Goal: Task Accomplishment & Management: Manage account settings

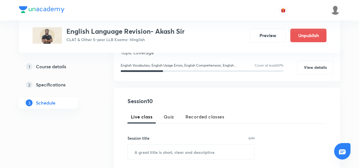
scroll to position [71, 0]
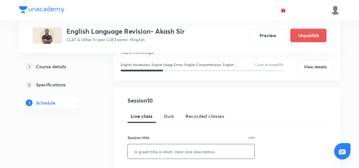
click at [141, 151] on input "text" at bounding box center [191, 151] width 127 height 14
paste input "Reading comprehension- Moderate"
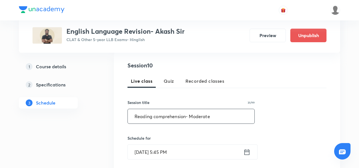
scroll to position [107, 0]
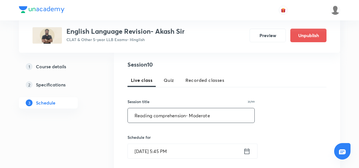
type input "Reading comprehension- Moderate"
click at [157, 153] on input "Sept 4, 2025, 5:45 PM" at bounding box center [186, 151] width 116 height 14
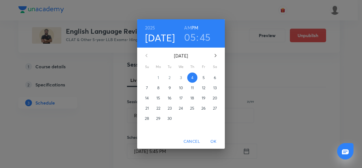
click at [215, 76] on p "6" at bounding box center [215, 78] width 2 height 6
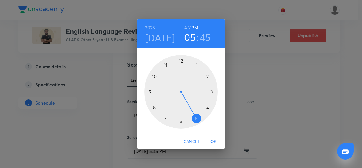
click at [207, 35] on h3 "45" at bounding box center [205, 37] width 11 height 12
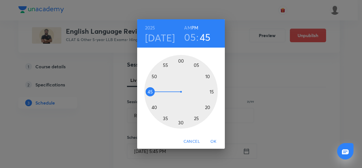
click at [181, 122] on div at bounding box center [181, 92] width 74 height 74
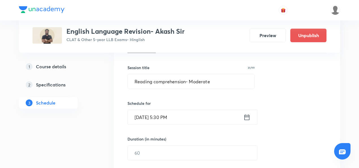
scroll to position [142, 0]
click at [158, 147] on input "text" at bounding box center [193, 152] width 130 height 14
type input "0"
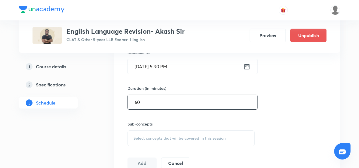
scroll to position [197, 0]
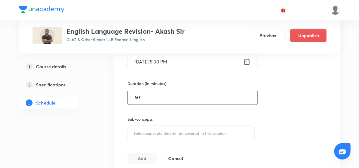
type input "60"
click at [154, 131] on span "Select concepts that wil be covered in this session" at bounding box center [180, 133] width 92 height 5
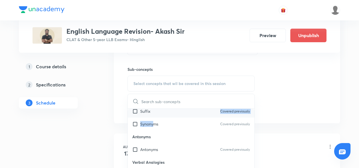
scroll to position [21, 0]
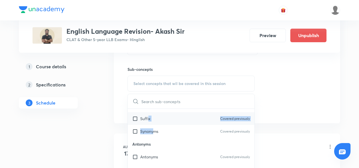
drag, startPoint x: 155, startPoint y: 121, endPoint x: 149, endPoint y: 111, distance: 11.4
click at [149, 111] on div "Synonyms Prefix Covered previously Suffix Covered previously Synonyms Covered p…" at bounding box center [191, 112] width 127 height 51
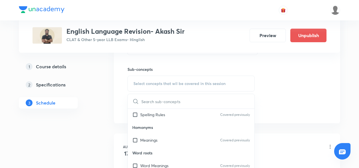
scroll to position [184, 0]
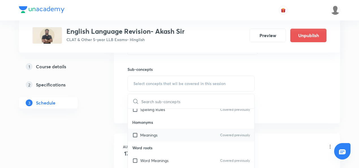
click at [153, 137] on p "Meanings" at bounding box center [148, 135] width 17 height 6
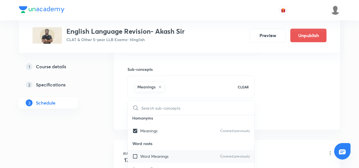
scroll to position [195, 0]
click at [159, 153] on p "Word Meanings" at bounding box center [154, 156] width 28 height 6
checkbox input "true"
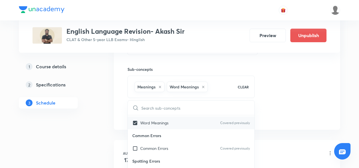
scroll to position [237, 0]
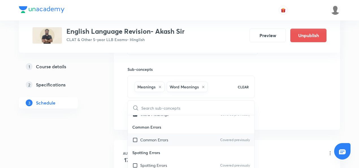
click at [158, 140] on p "Common Errors" at bounding box center [154, 140] width 28 height 6
checkbox input "true"
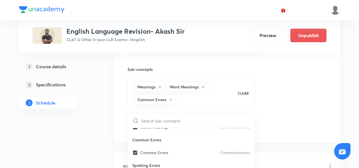
click at [323, 94] on div "Session 10 Live class Quiz Recorded classes Session title 31/99 Reading compreh…" at bounding box center [227, 27] width 199 height 212
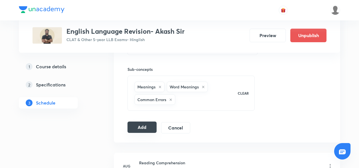
click at [142, 129] on button "Add" at bounding box center [142, 126] width 29 height 11
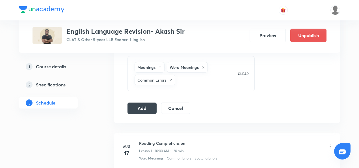
scroll to position [266, 0]
click at [139, 105] on button "Add" at bounding box center [142, 107] width 29 height 11
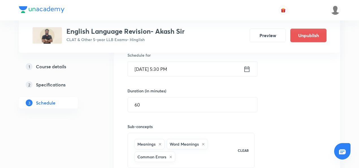
scroll to position [217, 0]
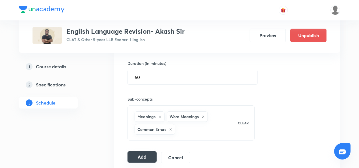
click at [138, 154] on button "Add" at bounding box center [142, 156] width 29 height 11
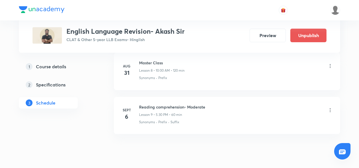
scroll to position [675, 0]
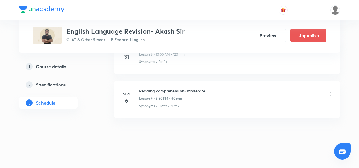
click at [178, 103] on p "Suffix" at bounding box center [175, 105] width 9 height 5
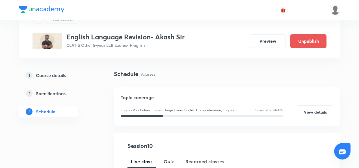
scroll to position [0, 0]
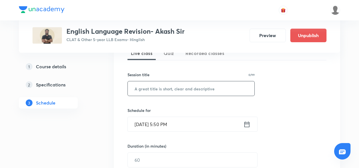
click at [200, 91] on input "text" at bounding box center [191, 88] width 127 height 14
paste input "Vocabulary- Contextual"
type input "Vocabulary- Contextual"
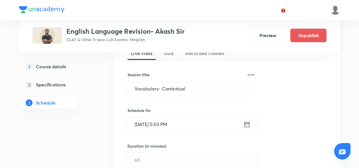
click at [158, 124] on input "Sept 4, 2025, 5:50 PM" at bounding box center [186, 124] width 116 height 14
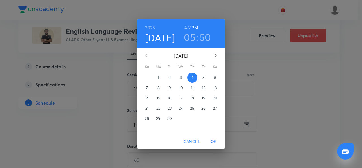
click at [173, 90] on span "9" at bounding box center [170, 88] width 10 height 6
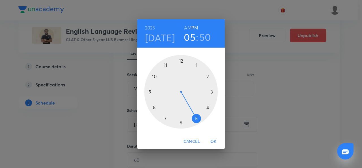
click at [206, 34] on h3 "50" at bounding box center [206, 37] width 12 height 12
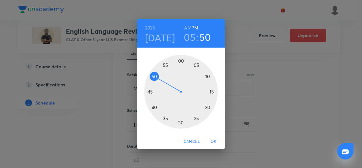
click at [180, 122] on div at bounding box center [181, 92] width 74 height 74
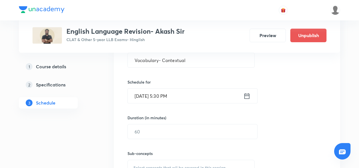
scroll to position [165, 0]
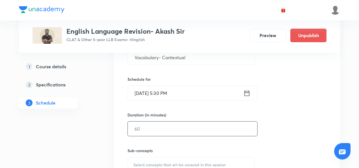
click at [184, 124] on input "text" at bounding box center [193, 128] width 130 height 14
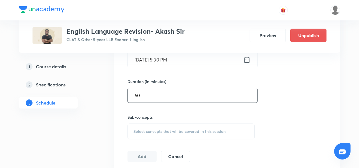
type input "60"
click at [178, 133] on span "Select concepts that wil be covered in this session" at bounding box center [180, 131] width 92 height 5
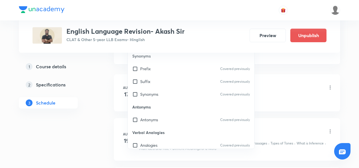
scroll to position [306, 0]
click at [134, 67] on input "checkbox" at bounding box center [136, 68] width 8 height 6
checkbox input "true"
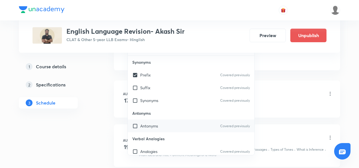
click at [135, 126] on input "checkbox" at bounding box center [136, 126] width 8 height 6
checkbox input "true"
click at [132, 99] on div "Synonyms Covered previously" at bounding box center [191, 100] width 127 height 13
checkbox input "true"
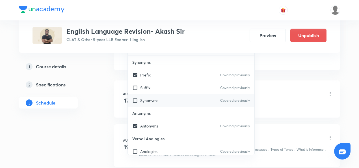
checkbox input "true"
click at [132, 72] on input "checkbox" at bounding box center [136, 75] width 8 height 6
checkbox input "false"
checkbox input "true"
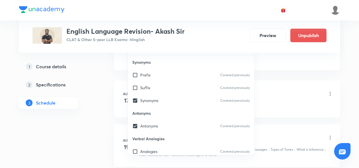
click at [267, 84] on li "Aug 17 Reading Comprehension Lesson 1 • 10:00 AM • 120 min Word Meanings · Comm…" at bounding box center [227, 98] width 226 height 37
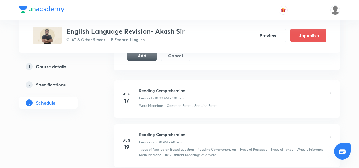
scroll to position [271, 0]
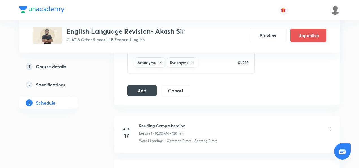
click at [148, 90] on button "Add" at bounding box center [142, 90] width 29 height 11
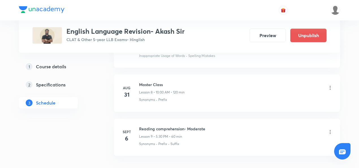
scroll to position [622, 0]
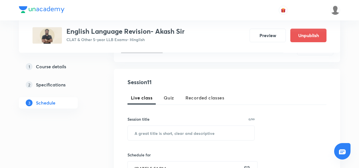
scroll to position [107, 0]
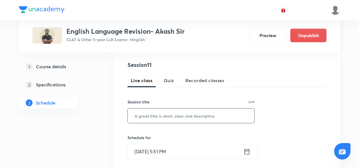
click at [157, 122] on input "text" at bounding box center [191, 115] width 127 height 14
paste input "Reading comprehension- Tones"
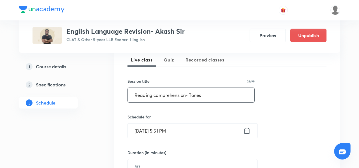
scroll to position [128, 0]
type input "Reading comprehension- Tones"
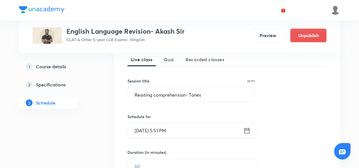
click at [158, 133] on input "Sept 4, 2025, 5:51 PM" at bounding box center [186, 130] width 116 height 14
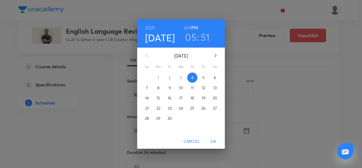
click at [191, 91] on button "11" at bounding box center [192, 88] width 10 height 10
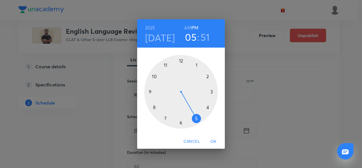
click at [205, 35] on h3 "51" at bounding box center [205, 37] width 9 height 12
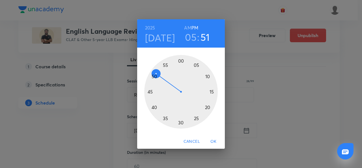
click at [182, 125] on div at bounding box center [181, 92] width 74 height 74
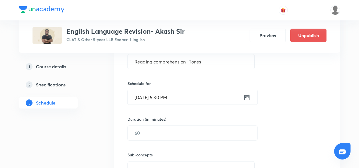
scroll to position [162, 0]
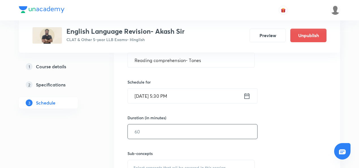
click at [165, 137] on input "text" at bounding box center [193, 131] width 130 height 14
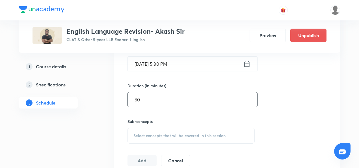
type input "60"
click at [165, 137] on span "Select concepts that wil be covered in this session" at bounding box center [180, 135] width 92 height 5
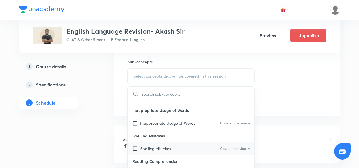
scroll to position [301, 0]
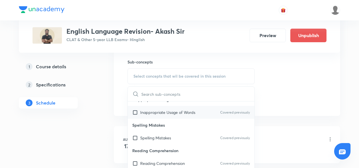
click at [135, 110] on input "checkbox" at bounding box center [136, 112] width 8 height 6
checkbox input "true"
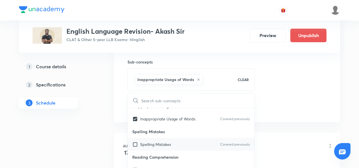
click at [135, 143] on input "checkbox" at bounding box center [136, 144] width 8 height 6
checkbox input "true"
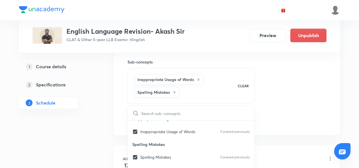
click at [289, 112] on div "Session 11 Live class Quiz Recorded classes Session title 28/99 Reading compreh…" at bounding box center [227, 20] width 199 height 212
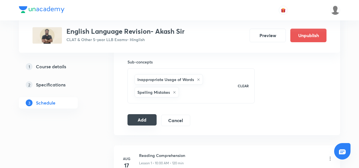
click at [145, 120] on button "Add" at bounding box center [142, 119] width 29 height 11
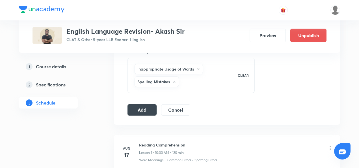
scroll to position [266, 0]
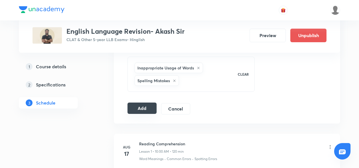
click at [142, 108] on button "Add" at bounding box center [142, 107] width 29 height 11
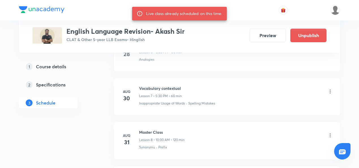
scroll to position [719, 0]
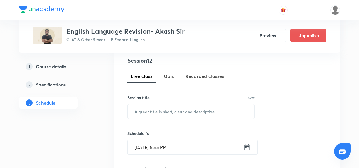
scroll to position [112, 0]
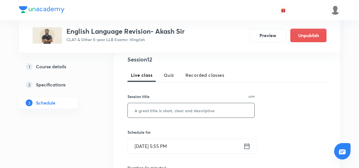
click at [149, 110] on input "text" at bounding box center [191, 110] width 127 height 14
paste input "RC- literature"
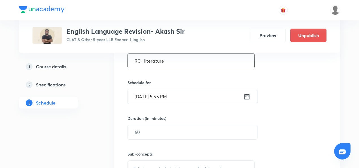
scroll to position [162, 0]
type input "RC- literature"
click at [149, 96] on input "[DATE] 5:55 PM" at bounding box center [186, 96] width 116 height 14
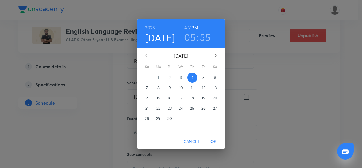
click at [191, 34] on h3 "05" at bounding box center [190, 37] width 12 height 12
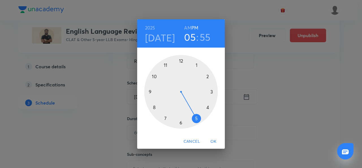
click at [201, 37] on h3 "55" at bounding box center [205, 37] width 11 height 12
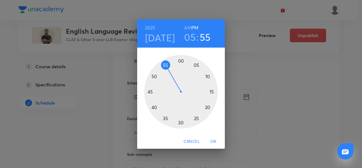
click at [180, 123] on div at bounding box center [181, 92] width 74 height 74
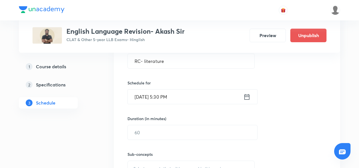
click at [154, 98] on input "[DATE] 5:30 PM" at bounding box center [186, 96] width 116 height 14
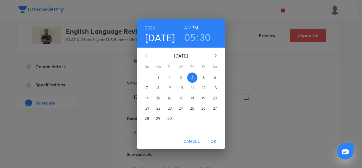
click at [216, 87] on p "13" at bounding box center [214, 88] width 3 height 6
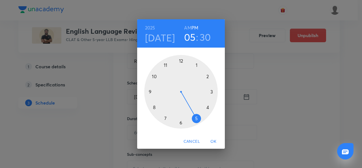
click at [213, 141] on span "OK" at bounding box center [214, 141] width 14 height 7
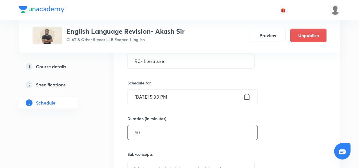
click at [181, 133] on input "text" at bounding box center [193, 132] width 130 height 14
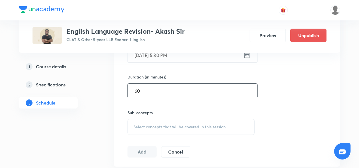
type input "60"
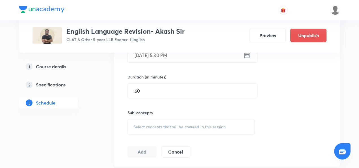
click at [176, 132] on div "Select concepts that wil be covered in this session" at bounding box center [191, 127] width 127 height 16
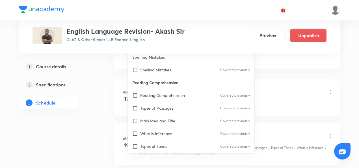
scroll to position [322, 0]
click at [130, 93] on div "Reading Comprehension Covered previously" at bounding box center [191, 94] width 127 height 13
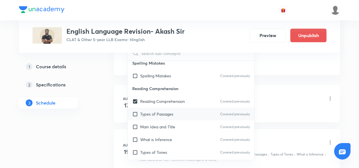
click at [135, 117] on div "Types of Passages Covered previously" at bounding box center [191, 114] width 127 height 13
checkbox input "true"
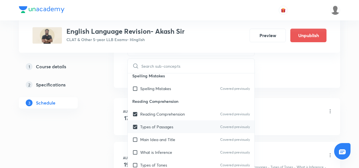
scroll to position [341, 0]
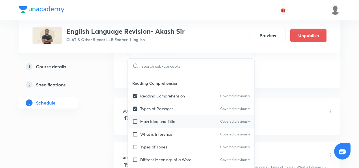
click at [135, 121] on input "checkbox" at bounding box center [136, 121] width 8 height 6
checkbox input "true"
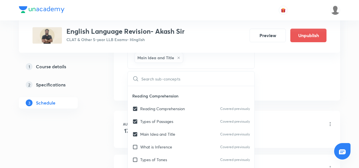
click at [271, 118] on div "Reading Comprehension Lesson 1 • 10:00 AM • 120 min" at bounding box center [236, 124] width 194 height 13
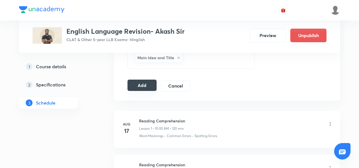
click at [147, 80] on button "Add" at bounding box center [142, 85] width 29 height 11
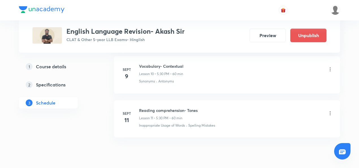
scroll to position [763, 0]
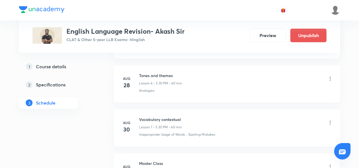
scroll to position [539, 0]
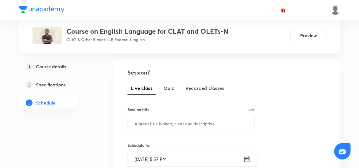
scroll to position [100, 0]
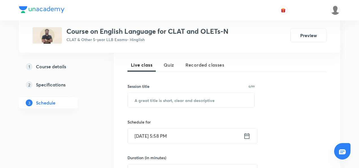
scroll to position [122, 0]
click at [183, 98] on input "text" at bounding box center [191, 100] width 127 height 14
paste input "Basics of RCs"
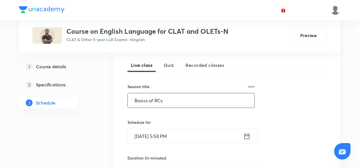
type input "Basics of RCs"
click at [179, 136] on input "Sept 4, 2025, 5:58 PM" at bounding box center [186, 136] width 116 height 14
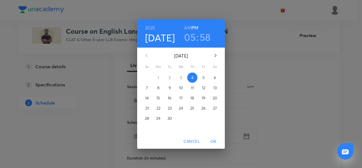
click at [202, 79] on span "5" at bounding box center [204, 78] width 10 height 6
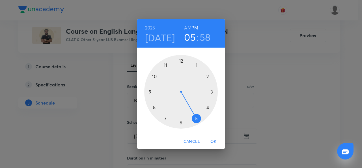
click at [207, 76] on div at bounding box center [181, 92] width 74 height 74
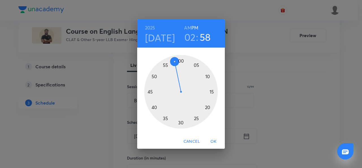
click at [149, 93] on div at bounding box center [181, 92] width 74 height 74
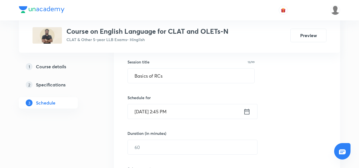
scroll to position [151, 0]
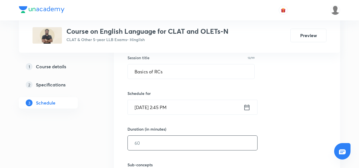
click at [158, 141] on input "text" at bounding box center [193, 143] width 130 height 14
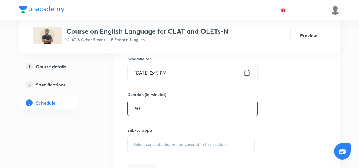
type input "60"
click at [155, 144] on span "Select concepts that wil be covered in this session" at bounding box center [180, 144] width 92 height 5
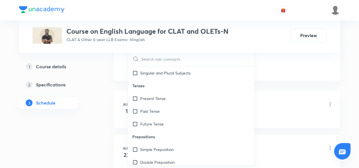
scroll to position [1095, 0]
click at [132, 102] on div "Present Tense" at bounding box center [191, 98] width 127 height 13
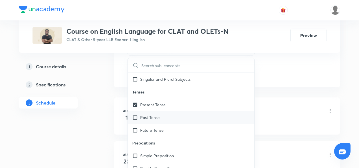
click at [134, 111] on div "Past Tense" at bounding box center [191, 117] width 127 height 13
checkbox input "true"
click at [137, 127] on input "checkbox" at bounding box center [136, 130] width 8 height 6
checkbox input "true"
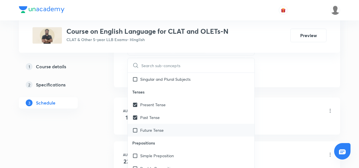
checkbox input "true"
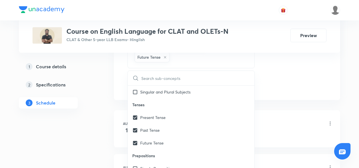
click at [267, 120] on div "Introduction to English Language for CLAT Lesson 1 • 2:45 PM • 60 min" at bounding box center [236, 123] width 194 height 13
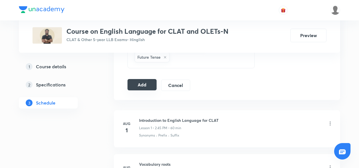
click at [137, 82] on button "Add" at bounding box center [142, 84] width 29 height 11
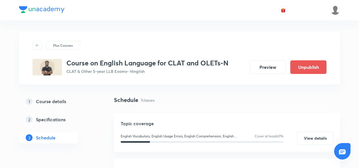
scroll to position [99, 0]
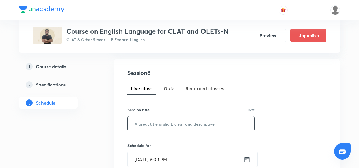
click at [146, 121] on input "text" at bounding box center [191, 123] width 127 height 14
paste input "Reading comprehension"
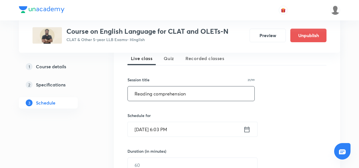
scroll to position [129, 0]
type input "Reading comprehension"
click at [147, 128] on input "Sept 4, 2025, 6:03 PM" at bounding box center [186, 129] width 116 height 14
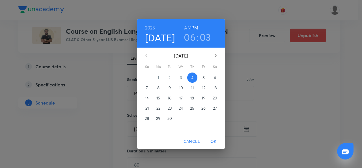
click at [192, 37] on h3 "06" at bounding box center [190, 37] width 12 height 12
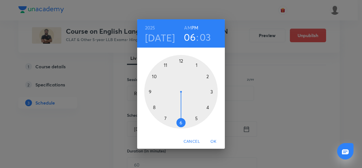
click at [209, 77] on div at bounding box center [181, 92] width 74 height 74
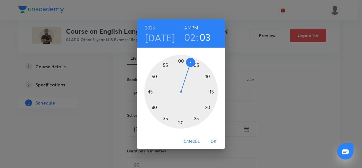
click at [149, 90] on div at bounding box center [181, 92] width 74 height 74
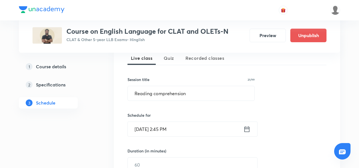
click at [166, 129] on input "Sept 4, 2025, 2:45 PM" at bounding box center [186, 129] width 116 height 14
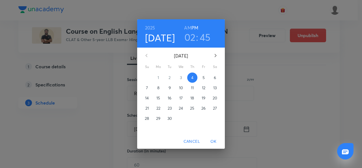
click at [158, 87] on p "8" at bounding box center [158, 88] width 2 height 6
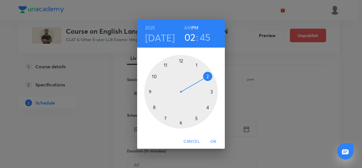
click at [211, 141] on span "OK" at bounding box center [214, 141] width 14 height 7
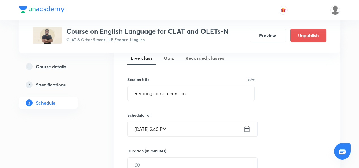
scroll to position [158, 0]
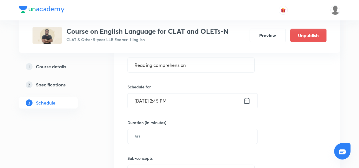
click at [176, 144] on div "Sub-concepts Select concepts that wil be covered in this session" at bounding box center [191, 162] width 127 height 37
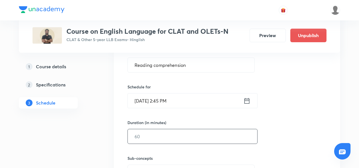
click at [171, 139] on input "text" at bounding box center [193, 136] width 130 height 14
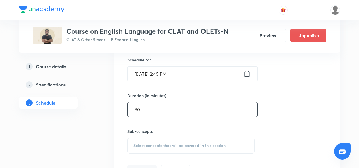
scroll to position [189, 0]
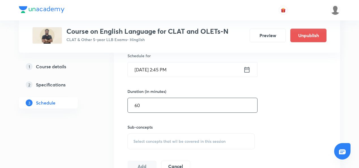
type input "60"
click at [171, 139] on span "Select concepts that wil be covered in this session" at bounding box center [180, 141] width 92 height 5
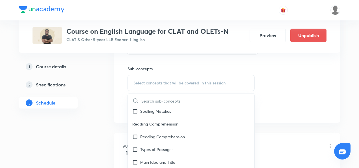
scroll to position [344, 0]
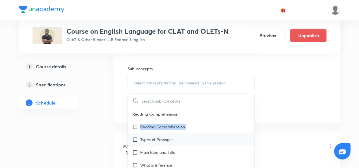
drag, startPoint x: 132, startPoint y: 125, endPoint x: 133, endPoint y: 137, distance: 11.9
click at [133, 137] on div "Reading Comprehension Reading Comprehension Types of Passages Main Idea and Tit…" at bounding box center [191, 159] width 127 height 102
click at [133, 137] on input "checkbox" at bounding box center [136, 139] width 8 height 6
checkbox input "true"
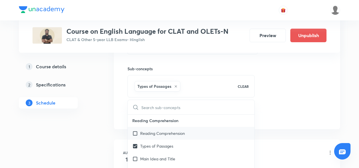
click at [133, 128] on div "Reading Comprehension" at bounding box center [191, 133] width 127 height 13
checkbox input "true"
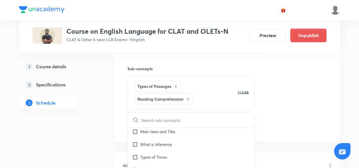
scroll to position [398, 0]
click at [133, 129] on input "checkbox" at bounding box center [136, 131] width 8 height 6
checkbox input "true"
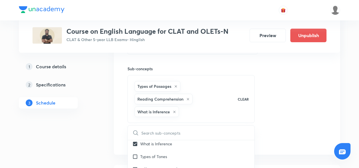
scroll to position [306, 0]
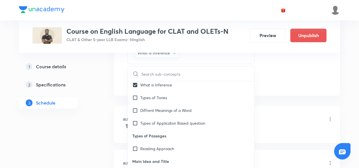
click at [259, 118] on div "Introduction to English Language for CLAT Lesson 1 • 2:45 PM • 60 min" at bounding box center [236, 119] width 194 height 13
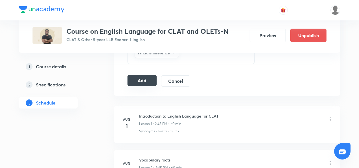
click at [129, 80] on button "Add" at bounding box center [142, 80] width 29 height 11
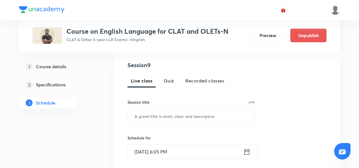
scroll to position [107, 0]
click at [152, 113] on input "text" at bounding box center [191, 115] width 127 height 14
click at [181, 116] on input "text" at bounding box center [191, 115] width 127 height 14
paste input "Vocabulary- Economy"
click at [181, 116] on input "Vocabulary- Economy" at bounding box center [191, 115] width 127 height 14
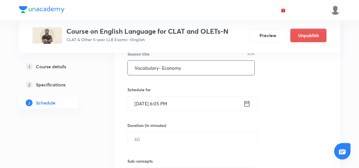
scroll to position [155, 0]
type input "Vocabulary- Economy"
click at [170, 106] on input "Sept 4, 2025, 6:05 PM" at bounding box center [186, 103] width 116 height 14
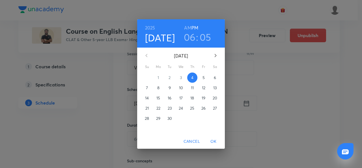
click at [191, 35] on h3 "06" at bounding box center [190, 37] width 12 height 12
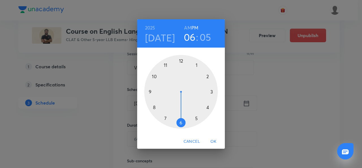
click at [209, 76] on div at bounding box center [181, 92] width 74 height 74
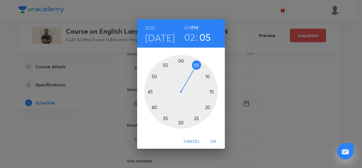
click at [147, 91] on div at bounding box center [181, 92] width 74 height 74
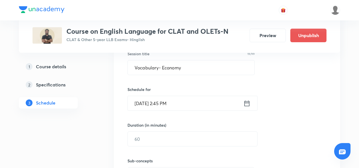
click at [147, 102] on input "Sept 4, 2025, 2:45 PM" at bounding box center [186, 103] width 116 height 14
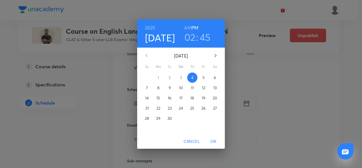
click at [207, 86] on span "12" at bounding box center [204, 88] width 10 height 6
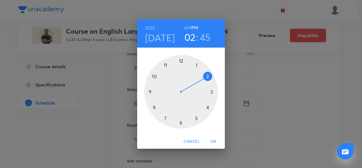
click at [213, 138] on span "OK" at bounding box center [214, 141] width 14 height 7
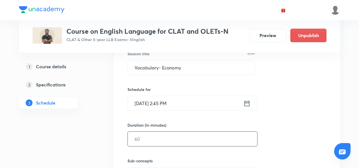
click at [165, 134] on input "text" at bounding box center [193, 139] width 130 height 14
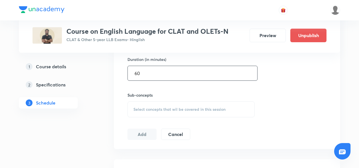
type input "60"
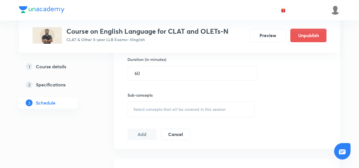
click at [155, 116] on div "Select concepts that wil be covered in this session" at bounding box center [191, 109] width 127 height 16
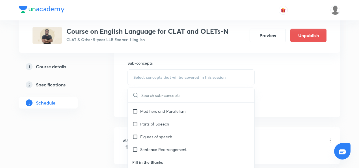
scroll to position [800, 0]
click at [132, 125] on input "checkbox" at bounding box center [136, 124] width 8 height 6
checkbox input "true"
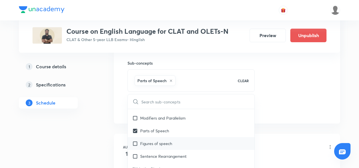
click at [133, 142] on input "checkbox" at bounding box center [136, 143] width 8 height 6
checkbox input "true"
click at [133, 153] on input "checkbox" at bounding box center [136, 156] width 8 height 6
checkbox input "true"
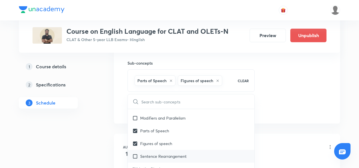
checkbox input "true"
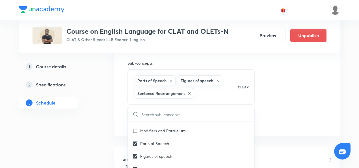
click at [284, 95] on div "Session 9 Live class Quiz Recorded classes Session title 19/99 Vocabulary- Econ…" at bounding box center [227, 21] width 199 height 212
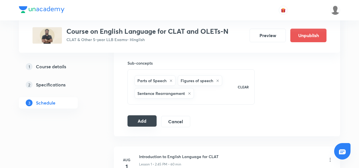
click at [140, 118] on button "Add" at bounding box center [142, 120] width 29 height 11
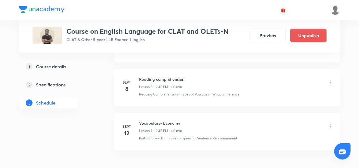
scroll to position [652, 0]
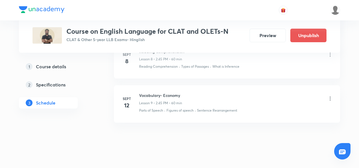
scroll to position [646, 0]
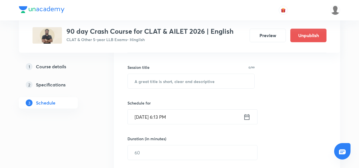
scroll to position [142, 0]
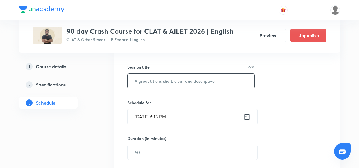
click at [167, 82] on input "text" at bounding box center [191, 81] width 127 height 14
paste input "Vocabulary- roots"
type input "Vocabulary- roots"
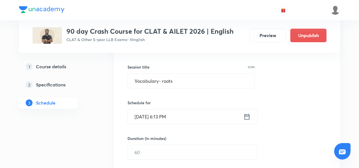
click at [158, 115] on input "[DATE] 6:13 PM" at bounding box center [186, 116] width 116 height 14
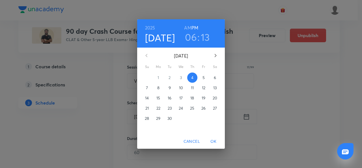
click at [216, 75] on p "6" at bounding box center [215, 78] width 2 height 6
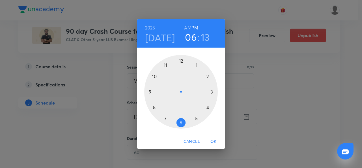
click at [207, 76] on div at bounding box center [181, 92] width 74 height 74
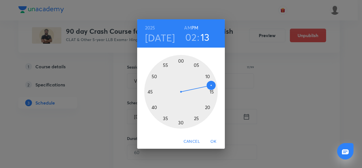
click at [148, 91] on div at bounding box center [181, 92] width 74 height 74
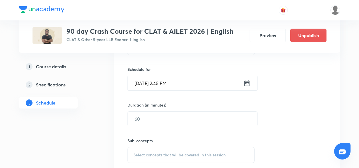
scroll to position [175, 0]
click at [158, 124] on input "text" at bounding box center [193, 118] width 130 height 14
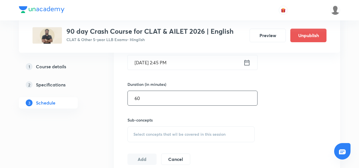
scroll to position [197, 0]
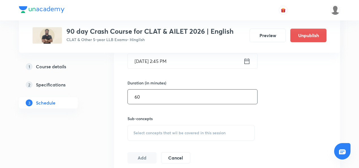
type input "60"
click at [158, 126] on div "Select concepts that wil be covered in this session" at bounding box center [191, 133] width 127 height 16
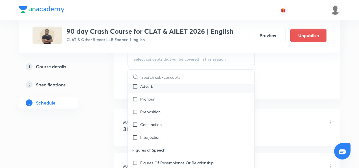
scroll to position [1454, 0]
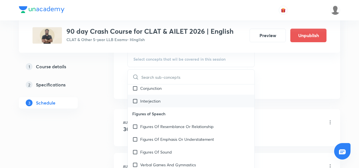
click at [135, 100] on input "checkbox" at bounding box center [136, 101] width 8 height 6
checkbox input "true"
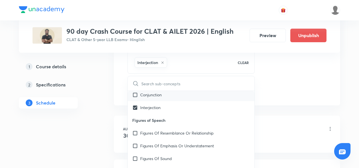
click at [133, 92] on input "checkbox" at bounding box center [136, 95] width 8 height 6
checkbox input "true"
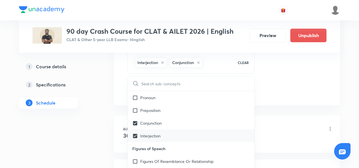
scroll to position [1421, 0]
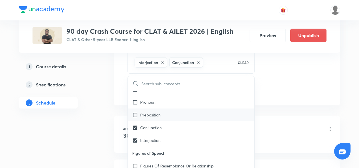
click at [135, 116] on input "checkbox" at bounding box center [136, 115] width 8 height 6
checkbox input "true"
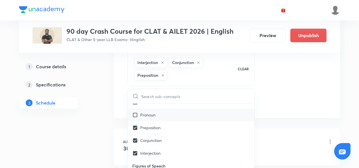
click at [135, 112] on input "checkbox" at bounding box center [136, 115] width 8 height 6
checkbox input "true"
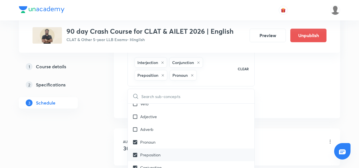
scroll to position [1393, 0]
click at [138, 127] on input "checkbox" at bounding box center [136, 130] width 8 height 6
checkbox input "true"
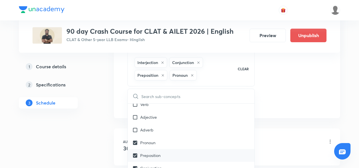
checkbox input "true"
click at [271, 100] on div "Session 12 Live class Quiz Recorded classes Session title 17/99 Vocabulary- roo…" at bounding box center [227, 3] width 199 height 212
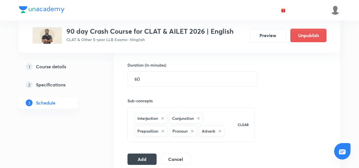
scroll to position [215, 0]
click at [142, 157] on button "Add" at bounding box center [142, 158] width 29 height 11
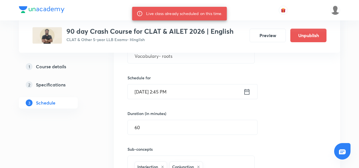
scroll to position [159, 0]
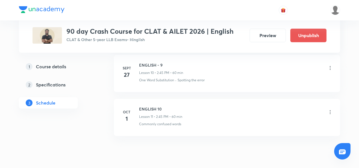
scroll to position [721, 0]
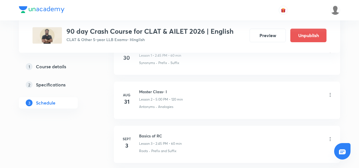
scroll to position [342, 0]
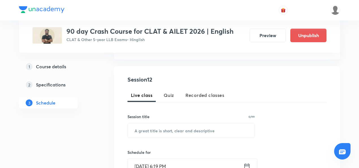
scroll to position [93, 0]
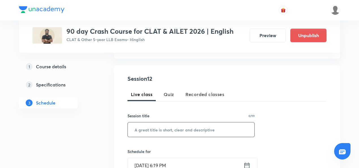
click at [156, 127] on input "text" at bounding box center [191, 129] width 127 height 14
paste input "Vocabulary- roots"
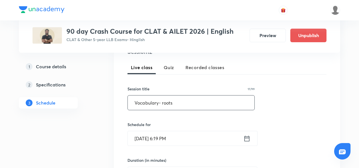
scroll to position [122, 0]
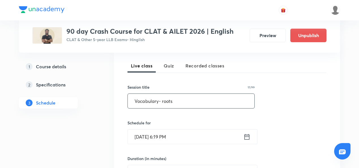
type input "Vocabulary- roots"
click at [155, 136] on input "[DATE] 6:19 PM" at bounding box center [186, 136] width 116 height 14
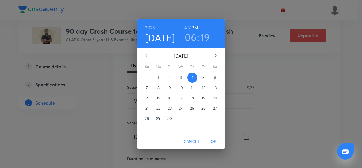
click at [212, 77] on span "6" at bounding box center [215, 78] width 10 height 6
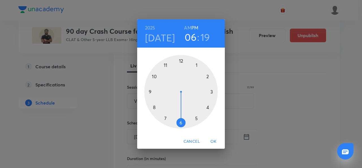
click at [207, 76] on div at bounding box center [181, 92] width 74 height 74
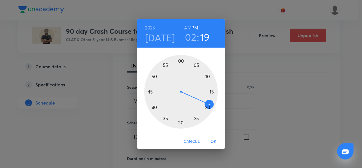
click at [148, 90] on div at bounding box center [181, 92] width 74 height 74
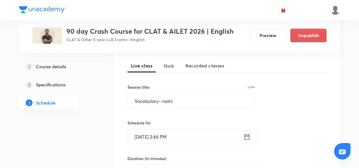
click at [173, 136] on input "[DATE] 2:46 PM" at bounding box center [186, 136] width 116 height 14
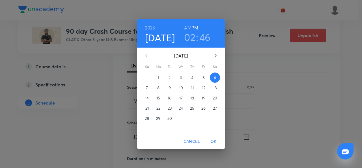
click at [196, 33] on div "02 : 46" at bounding box center [197, 37] width 39 height 12
click at [205, 41] on h3 "46" at bounding box center [205, 37] width 11 height 12
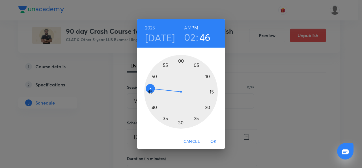
click at [151, 93] on div at bounding box center [181, 92] width 74 height 74
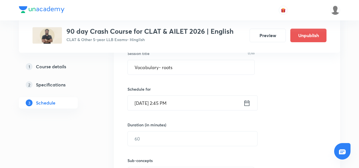
scroll to position [156, 0]
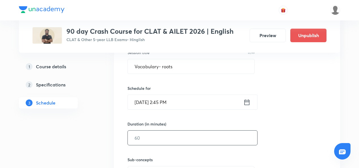
click at [157, 132] on input "text" at bounding box center [193, 137] width 130 height 14
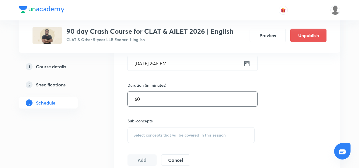
scroll to position [195, 0]
type input "60"
click at [157, 132] on span "Select concepts that wil be covered in this session" at bounding box center [180, 134] width 92 height 5
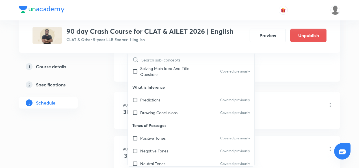
scroll to position [495, 0]
click at [132, 138] on div "Positive Tones Covered previously" at bounding box center [191, 138] width 127 height 13
checkbox input "true"
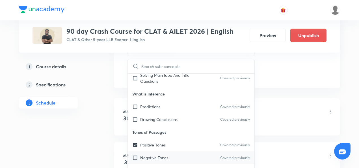
click at [133, 156] on input "checkbox" at bounding box center [136, 158] width 8 height 6
checkbox input "true"
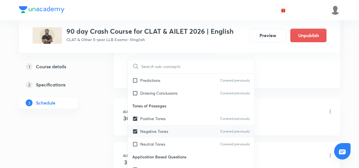
scroll to position [521, 0]
click at [134, 145] on input "checkbox" at bounding box center [136, 144] width 8 height 6
checkbox input "true"
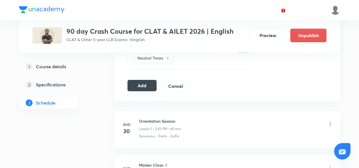
click at [139, 86] on button "Add" at bounding box center [142, 85] width 29 height 11
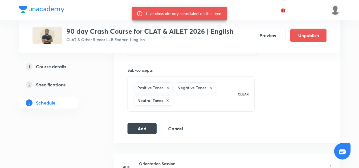
scroll to position [245, 0]
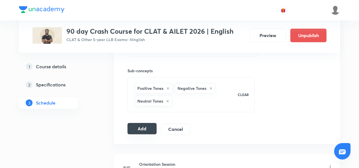
click at [146, 127] on button "Add" at bounding box center [142, 128] width 29 height 11
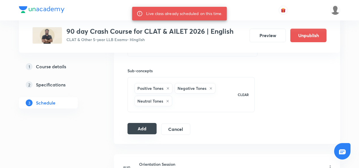
click at [146, 127] on button "Add" at bounding box center [142, 128] width 29 height 11
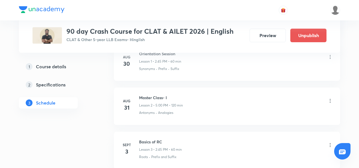
scroll to position [401, 0]
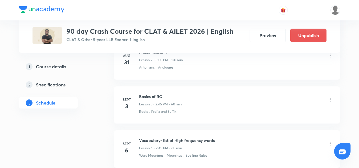
click at [206, 94] on div "Basics of RC Lesson 3 • 2:45 PM • 60 min" at bounding box center [236, 99] width 194 height 13
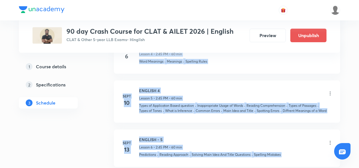
scroll to position [503, 0]
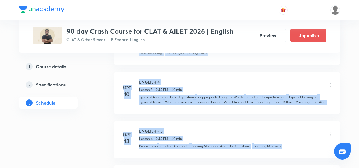
drag, startPoint x: 134, startPoint y: 145, endPoint x: 257, endPoint y: 112, distance: 127.2
click at [257, 112] on ul "Aug 30 Orientation Session Lesson 1 • 2:45 PM • 60 min Synonyms · Prefix · Suff…" at bounding box center [227, 137] width 226 height 482
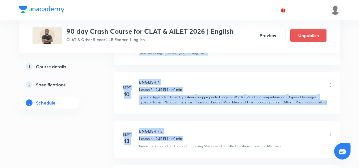
click at [234, 96] on p "Inappropriate Usage of Words" at bounding box center [221, 97] width 46 height 5
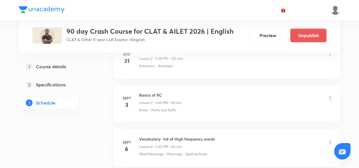
scroll to position [403, 0]
drag, startPoint x: 139, startPoint y: 136, endPoint x: 214, endPoint y: 138, distance: 75.0
click at [214, 138] on h6 "Vocabulary- list of High frequency words" at bounding box center [177, 139] width 76 height 6
copy h6 "Vocabulary- list of High frequency words"
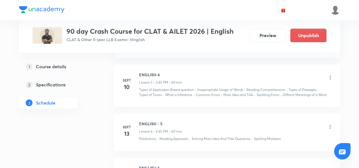
scroll to position [510, 0]
drag, startPoint x: 139, startPoint y: 72, endPoint x: 161, endPoint y: 73, distance: 22.1
click at [161, 73] on h6 "ENGLISH 4" at bounding box center [160, 75] width 43 height 6
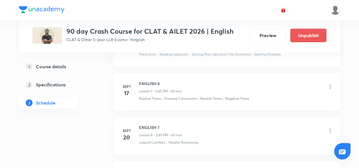
scroll to position [596, 0]
click at [331, 85] on icon at bounding box center [331, 86] width 6 height 6
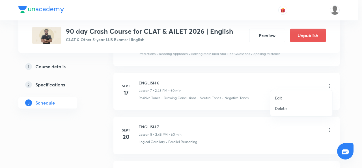
click at [286, 109] on p "Delete" at bounding box center [281, 108] width 12 height 6
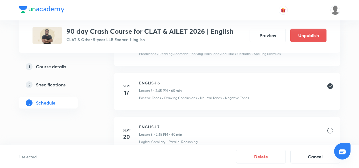
click at [326, 130] on div "ENGLISH 7 Lesson 8 • 2:45 PM • 60 min" at bounding box center [236, 130] width 194 height 13
click at [331, 128] on div at bounding box center [331, 131] width 6 height 6
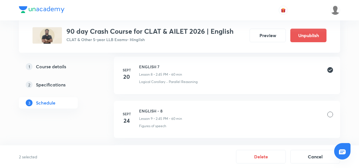
scroll to position [660, 0]
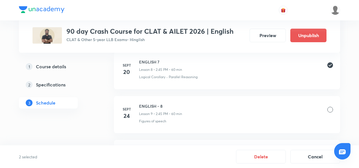
click at [330, 103] on div "ENGLISH - 8 Lesson 9 • 2:45 PM • 60 min" at bounding box center [236, 109] width 194 height 13
click at [330, 107] on div at bounding box center [331, 110] width 6 height 6
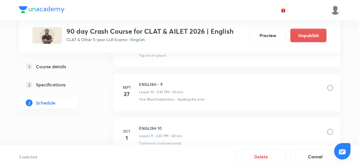
scroll to position [726, 0]
click at [332, 85] on div at bounding box center [331, 88] width 6 height 6
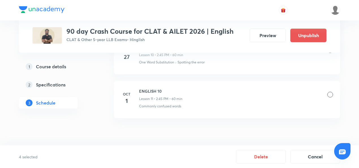
click at [331, 92] on div at bounding box center [331, 95] width 6 height 6
click at [254, 156] on button "Delete" at bounding box center [261, 156] width 50 height 14
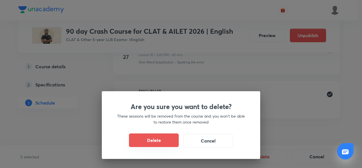
click at [157, 138] on button "Delete" at bounding box center [154, 140] width 50 height 14
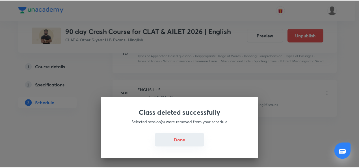
scroll to position [526, 0]
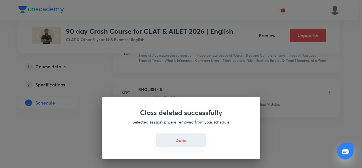
click at [184, 141] on button "Done" at bounding box center [181, 140] width 50 height 14
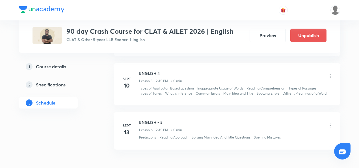
scroll to position [493, 0]
click at [136, 126] on div "Sept 13" at bounding box center [130, 130] width 18 height 14
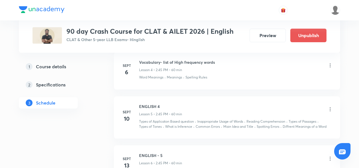
scroll to position [463, 0]
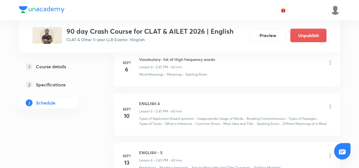
click at [330, 104] on icon at bounding box center [331, 107] width 6 height 6
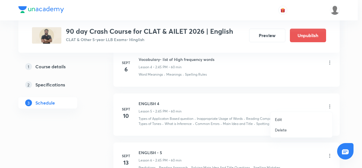
click at [281, 120] on p "Edit" at bounding box center [278, 119] width 7 height 6
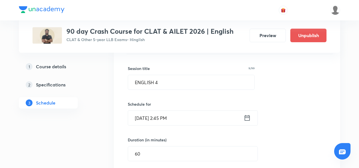
scroll to position [315, 0]
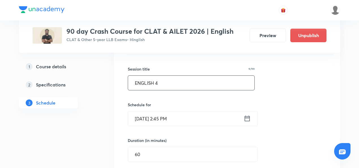
click at [161, 80] on input "ENGLISH 4" at bounding box center [191, 83] width 127 height 14
type input "E"
paste input "Vocabulary- Contextual meaning"
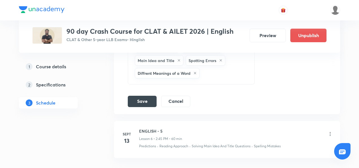
scroll to position [504, 0]
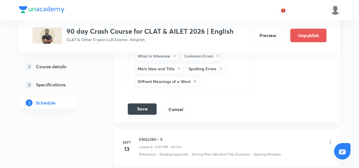
type input "Vocabulary- Contextual meaning"
click at [143, 110] on button "Save" at bounding box center [142, 108] width 29 height 11
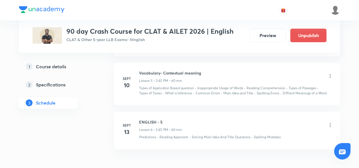
scroll to position [305, 0]
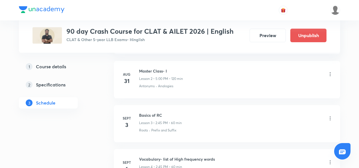
scroll to position [379, 0]
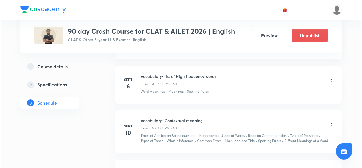
scroll to position [526, 0]
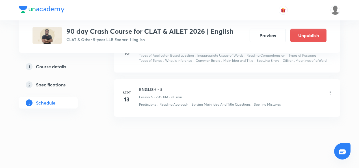
click at [332, 92] on icon at bounding box center [331, 93] width 6 height 6
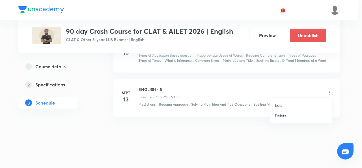
click at [288, 106] on li "Edit" at bounding box center [302, 105] width 62 height 10
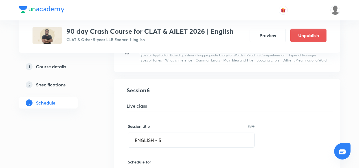
scroll to position [307, 0]
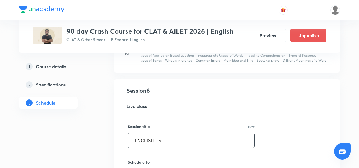
click at [166, 140] on input "ENGLISH - 5" at bounding box center [191, 140] width 127 height 14
type input "E"
paste input "Reading comprehension -I & Master Class- 10:00- 12:00"
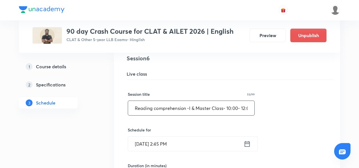
scroll to position [0, 4]
drag, startPoint x: 223, startPoint y: 106, endPoint x: 255, endPoint y: 105, distance: 32.0
drag, startPoint x: 191, startPoint y: 107, endPoint x: 232, endPoint y: 107, distance: 40.2
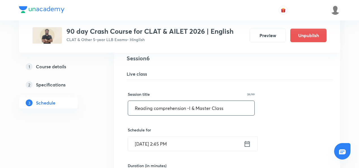
click at [232, 107] on input "Reading comprehension -I & Master Class" at bounding box center [191, 108] width 127 height 14
type input "Reading comprehension -I"
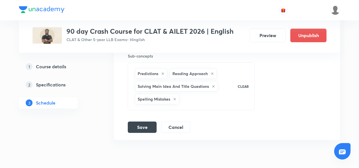
scroll to position [485, 0]
click at [138, 124] on button "Save" at bounding box center [142, 125] width 29 height 11
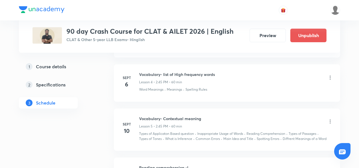
scroll to position [244, 0]
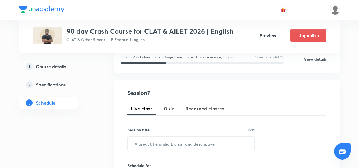
scroll to position [110, 0]
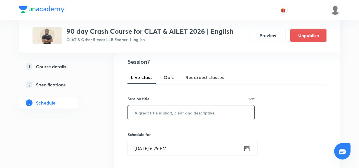
click at [160, 109] on input "text" at bounding box center [191, 112] width 127 height 14
paste input "Reading comprehension -I & Master Class- 10:00- 12:00"
drag, startPoint x: 191, startPoint y: 113, endPoint x: 132, endPoint y: 114, distance: 58.9
click at [132, 114] on input "Reading comprehension -I & Master Class- 10:00- 12:00" at bounding box center [191, 112] width 127 height 14
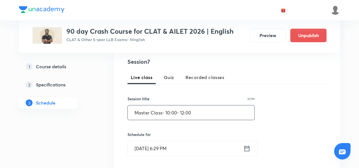
click at [135, 112] on input "Master Class- 10:00- 12:00" at bounding box center [191, 112] width 127 height 14
drag, startPoint x: 161, startPoint y: 112, endPoint x: 192, endPoint y: 109, distance: 31.8
click at [192, 109] on input "Master Class- 10:00- 12:00" at bounding box center [191, 112] width 127 height 14
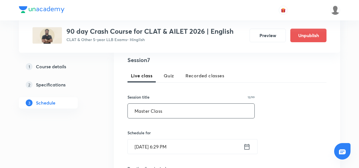
type input "Master Class"
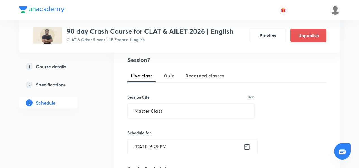
click at [148, 145] on input "Sept 4, 2025, 6:29 PM" at bounding box center [186, 146] width 116 height 14
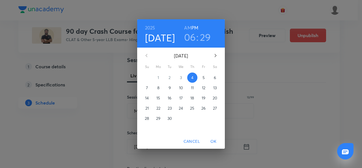
click at [167, 38] on h4 "Sep 4" at bounding box center [160, 38] width 30 height 12
click at [219, 89] on span "13" at bounding box center [215, 88] width 10 height 6
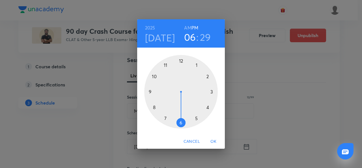
click at [155, 76] on div at bounding box center [181, 92] width 74 height 74
click at [180, 60] on div at bounding box center [181, 92] width 74 height 74
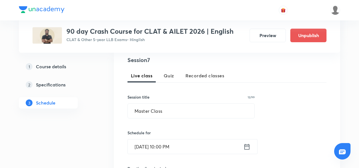
click at [182, 145] on input "Sept 13, 2025, 10:00 PM" at bounding box center [186, 146] width 116 height 14
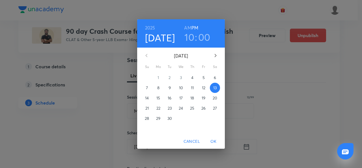
click at [190, 27] on h6 "AM" at bounding box center [187, 28] width 7 height 8
click at [214, 142] on span "OK" at bounding box center [214, 141] width 14 height 7
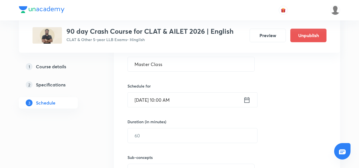
scroll to position [172, 0]
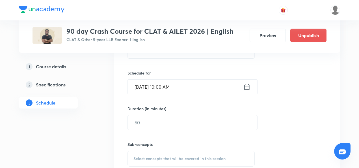
click at [140, 113] on div "Duration (in minutes) ​" at bounding box center [179, 118] width 103 height 24
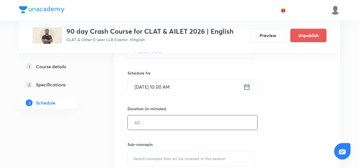
click at [142, 124] on input "text" at bounding box center [193, 122] width 130 height 14
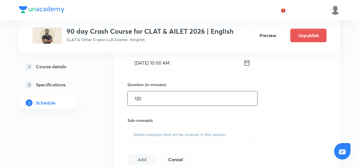
scroll to position [196, 0]
type input "120"
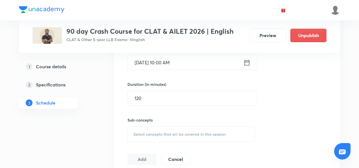
click at [144, 129] on div "Select concepts that wil be covered in this session" at bounding box center [191, 134] width 127 height 16
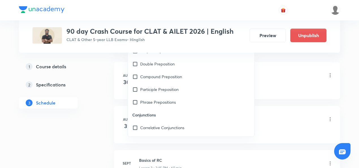
scroll to position [318, 0]
click at [137, 103] on input "checkbox" at bounding box center [136, 102] width 8 height 6
checkbox input "true"
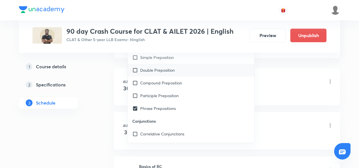
click at [137, 73] on div "Double Preposition" at bounding box center [191, 70] width 127 height 13
checkbox input "true"
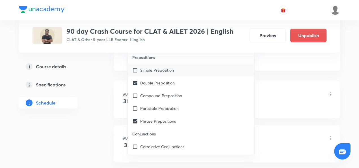
click at [132, 73] on div "Simple Preposition" at bounding box center [191, 70] width 127 height 13
checkbox input "true"
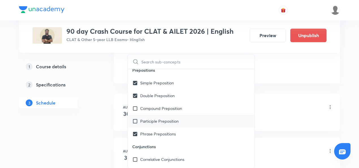
click at [136, 118] on input "checkbox" at bounding box center [136, 121] width 8 height 6
checkbox input "true"
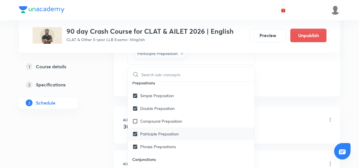
click at [136, 118] on input "checkbox" at bounding box center [136, 121] width 8 height 6
checkbox input "true"
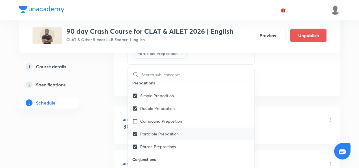
checkbox input "true"
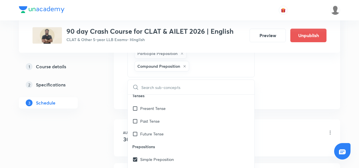
scroll to position [1125, 0]
drag, startPoint x: 134, startPoint y: 97, endPoint x: 134, endPoint y: 104, distance: 7.6
click at [134, 104] on div "Tenses Present Tense Past Tense Future Tense" at bounding box center [191, 114] width 127 height 51
click at [134, 118] on input "checkbox" at bounding box center [136, 121] width 8 height 6
checkbox input "true"
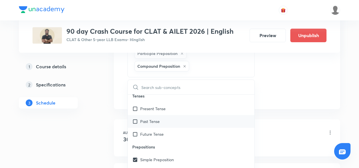
checkbox input "true"
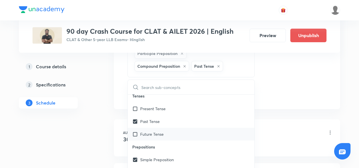
click at [135, 131] on input "checkbox" at bounding box center [136, 134] width 8 height 6
checkbox input "true"
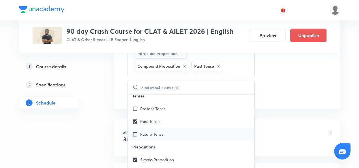
checkbox input "true"
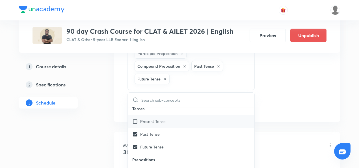
click at [135, 115] on div "Present Tense" at bounding box center [191, 121] width 127 height 13
checkbox input "true"
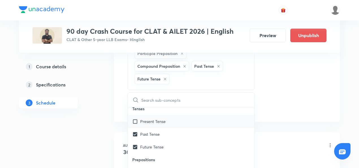
checkbox input "true"
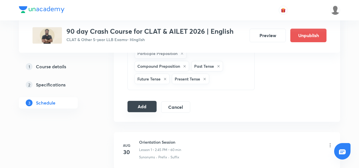
click at [144, 101] on button "Add" at bounding box center [142, 106] width 29 height 11
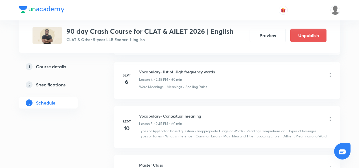
scroll to position [255, 0]
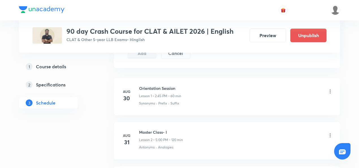
scroll to position [301, 0]
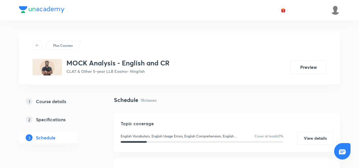
click at [298, 100] on div "Schedule 18 classes" at bounding box center [227, 100] width 226 height 8
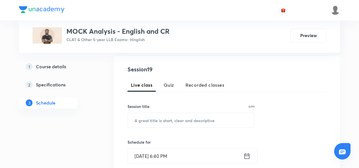
scroll to position [104, 0]
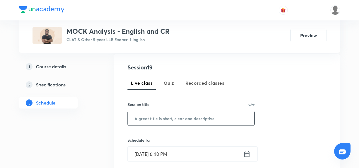
click at [170, 115] on input "text" at bounding box center [191, 118] width 127 height 14
paste input "CLAT MOCK 22 -ENGLISH"
type input "CLAT MOCK 22 -ENGLISH"
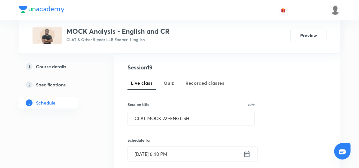
click at [158, 152] on input "Sept 4, 2025, 6:40 PM" at bounding box center [186, 154] width 116 height 14
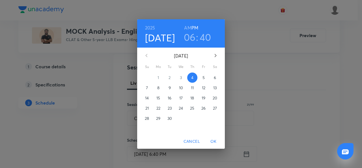
click at [163, 88] on span "8" at bounding box center [158, 88] width 10 height 6
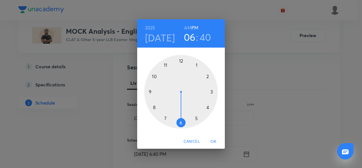
click at [152, 93] on div at bounding box center [181, 92] width 74 height 74
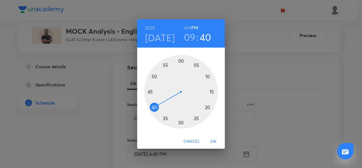
click at [181, 63] on div at bounding box center [181, 92] width 74 height 74
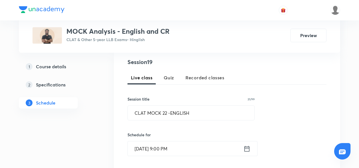
scroll to position [110, 0]
click at [176, 145] on input "Sept 8, 2025, 9:00 PM" at bounding box center [186, 148] width 116 height 14
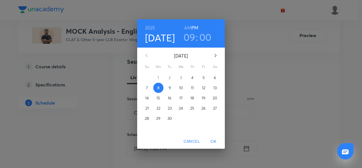
click at [189, 27] on h6 "AM" at bounding box center [187, 28] width 7 height 8
click at [212, 140] on span "OK" at bounding box center [214, 141] width 14 height 7
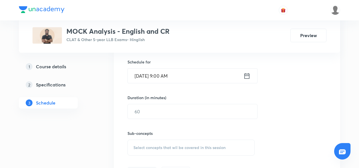
scroll to position [183, 0]
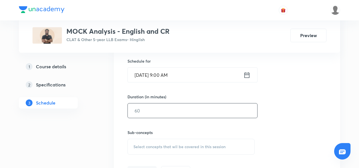
click at [152, 111] on input "text" at bounding box center [193, 110] width 130 height 14
type input "90"
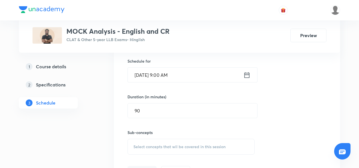
click at [148, 144] on span "Select concepts that wil be covered in this session" at bounding box center [180, 146] width 92 height 5
click at [150, 144] on span "Select concepts that wil be covered in this session" at bounding box center [180, 146] width 92 height 5
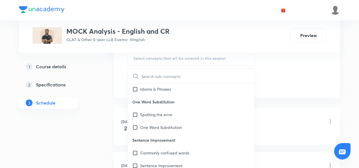
scroll to position [644, 0]
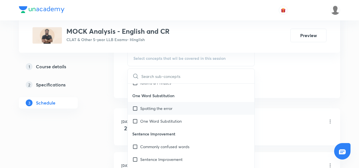
click at [134, 106] on input "checkbox" at bounding box center [136, 108] width 8 height 6
checkbox input "true"
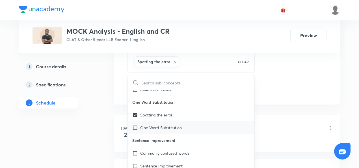
click at [136, 128] on input "checkbox" at bounding box center [136, 128] width 8 height 6
checkbox input "true"
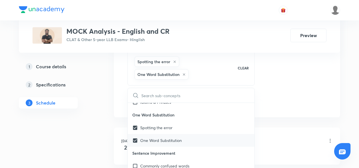
scroll to position [693, 0]
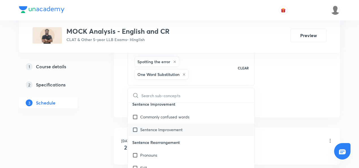
click at [134, 123] on div "Sentence Improvement" at bounding box center [191, 129] width 127 height 13
checkbox input "true"
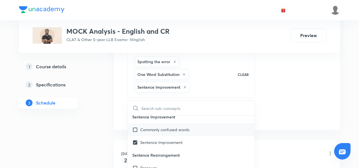
click at [134, 130] on input "checkbox" at bounding box center [136, 130] width 8 height 6
checkbox input "true"
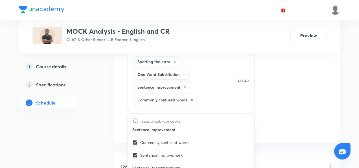
click at [296, 81] on div "Session 19 Live class Quiz Recorded classes Session title 21/99 CLAT MOCK 22 -E…" at bounding box center [227, 15] width 199 height 238
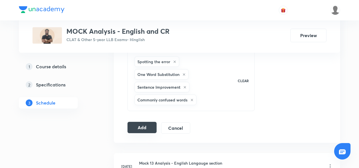
click at [138, 129] on button "Add" at bounding box center [142, 127] width 29 height 11
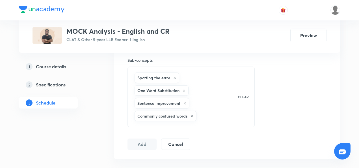
scroll to position [255, 0]
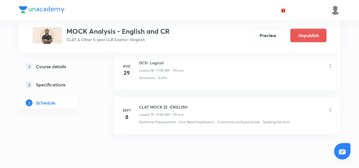
scroll to position [1074, 0]
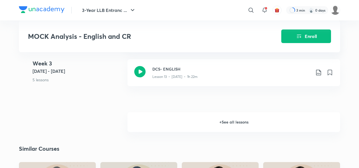
scroll to position [696, 0]
click at [204, 129] on h6 "+ See all lessons" at bounding box center [234, 122] width 213 height 20
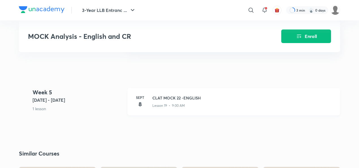
scroll to position [931, 0]
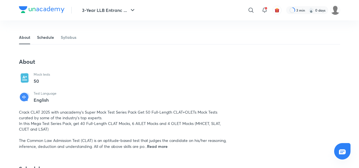
click at [45, 35] on link "Schedule" at bounding box center [45, 38] width 17 height 14
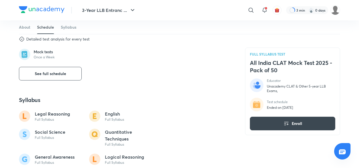
scroll to position [261, 0]
click at [52, 70] on button "See full schedule" at bounding box center [50, 74] width 63 height 14
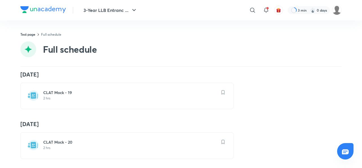
scroll to position [854, 0]
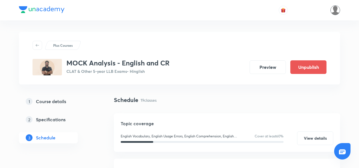
click at [335, 7] on img at bounding box center [336, 10] width 10 height 10
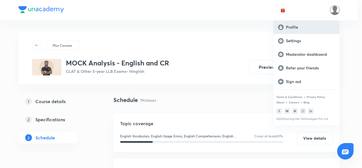
click at [289, 30] on div "Profile" at bounding box center [307, 27] width 66 height 14
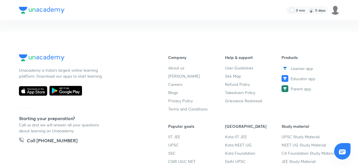
click at [40, 11] on img at bounding box center [42, 10] width 46 height 7
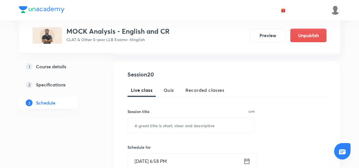
scroll to position [99, 0]
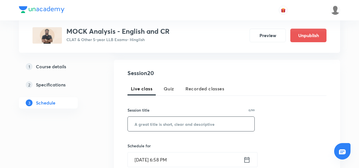
click at [154, 121] on input "text" at bounding box center [191, 124] width 127 height 14
paste input "CLAT MOCK 19 -Logical"
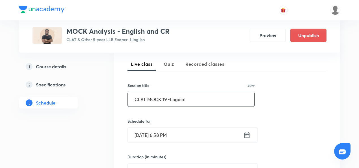
scroll to position [130, 0]
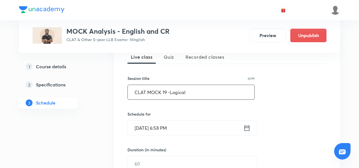
type input "CLAT MOCK 19 -Logical"
click at [154, 121] on input "[DATE] 6:58 PM" at bounding box center [186, 128] width 116 height 14
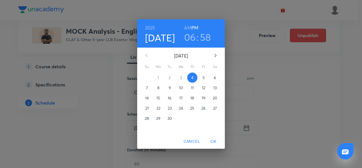
click at [199, 35] on div "06 : 58" at bounding box center [197, 37] width 39 height 12
click at [190, 38] on h3 "06" at bounding box center [190, 37] width 12 height 12
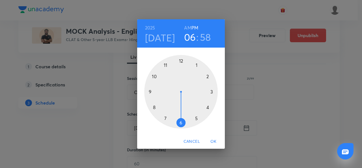
click at [189, 29] on h6 "AM" at bounding box center [187, 28] width 7 height 8
click at [150, 92] on div at bounding box center [181, 92] width 74 height 74
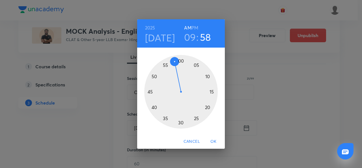
click at [181, 60] on div at bounding box center [181, 92] width 74 height 74
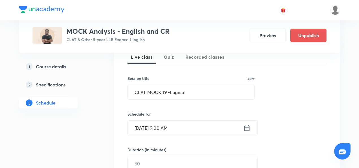
click at [150, 130] on input "Sept 4, 2025, 9:00 AM" at bounding box center [186, 128] width 116 height 14
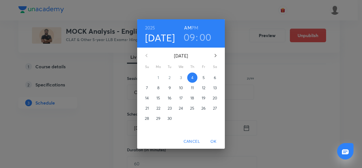
click at [168, 86] on span "9" at bounding box center [170, 88] width 10 height 6
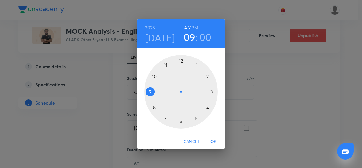
click at [213, 143] on span "OK" at bounding box center [214, 141] width 14 height 7
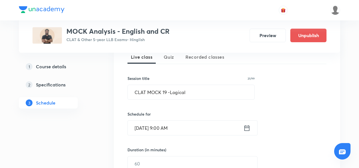
scroll to position [155, 0]
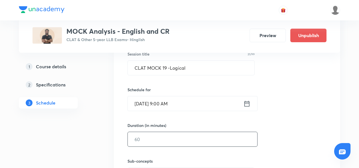
click at [160, 141] on input "text" at bounding box center [193, 139] width 130 height 14
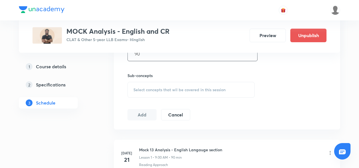
scroll to position [241, 0]
type input "90"
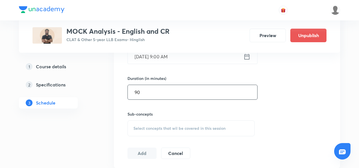
scroll to position [201, 0]
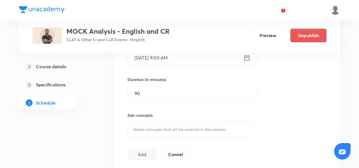
click at [145, 124] on div "Select concepts that wil be covered in this session" at bounding box center [191, 129] width 127 height 16
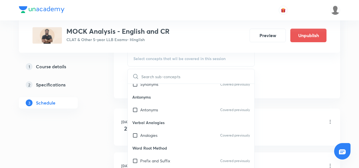
scroll to position [45, 0]
click at [135, 106] on input "checkbox" at bounding box center [136, 109] width 8 height 6
checkbox input "true"
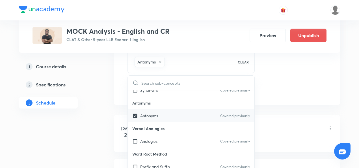
scroll to position [22, 0]
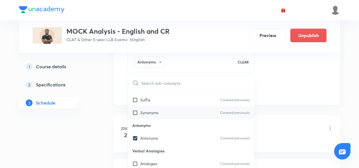
click at [135, 110] on input "checkbox" at bounding box center [136, 113] width 8 height 6
checkbox input "true"
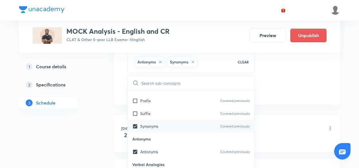
scroll to position [8, 0]
click at [135, 111] on input "checkbox" at bounding box center [136, 114] width 8 height 6
checkbox input "true"
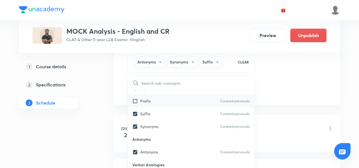
click at [135, 100] on input "checkbox" at bounding box center [136, 101] width 8 height 6
checkbox input "true"
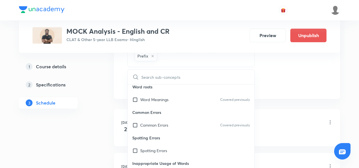
scroll to position [221, 0]
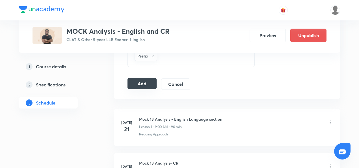
click at [132, 84] on button "Add" at bounding box center [142, 83] width 29 height 11
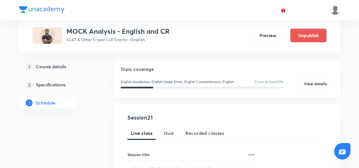
scroll to position [82, 0]
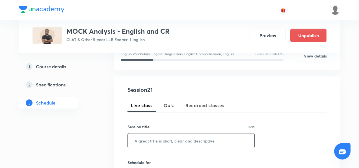
click at [144, 142] on input "text" at bounding box center [191, 140] width 127 height 14
paste input "CLAT MOCK - ENGLISH"
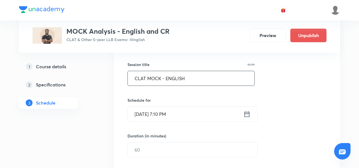
scroll to position [151, 0]
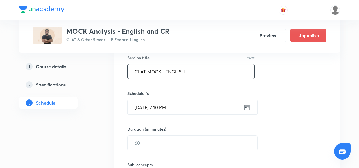
type input "CLAT MOCK - ENGLISH"
click at [148, 109] on input "[DATE] 7:10 PM" at bounding box center [186, 107] width 116 height 14
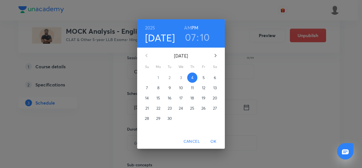
click at [166, 38] on h4 "[DATE]" at bounding box center [160, 38] width 30 height 12
click at [183, 88] on span "10" at bounding box center [181, 88] width 10 height 6
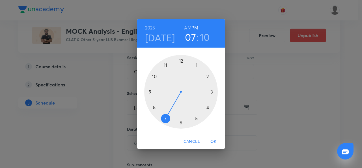
click at [150, 91] on div at bounding box center [181, 92] width 74 height 74
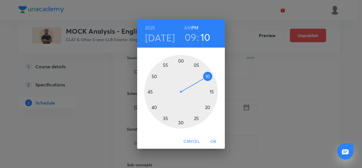
click at [180, 61] on div at bounding box center [181, 92] width 74 height 74
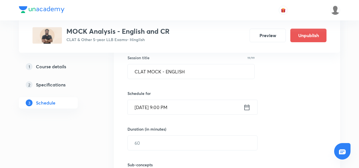
click at [179, 105] on input "Sept 10, 2025, 9:00 PM" at bounding box center [186, 107] width 116 height 14
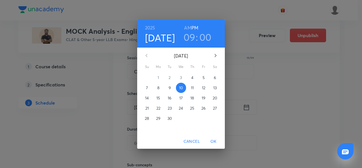
click at [189, 28] on h6 "AM" at bounding box center [187, 28] width 7 height 8
click at [213, 140] on span "OK" at bounding box center [214, 141] width 14 height 7
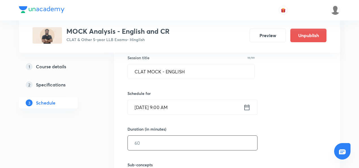
click at [185, 145] on input "text" at bounding box center [193, 143] width 130 height 14
type input "90"
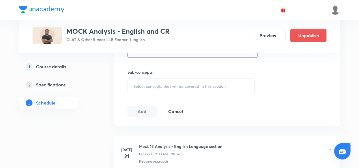
scroll to position [245, 0]
click at [154, 83] on span "Select concepts that wil be covered in this session" at bounding box center [180, 85] width 92 height 5
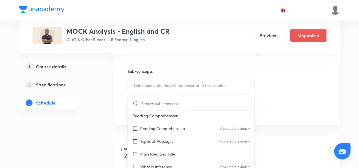
scroll to position [342, 0]
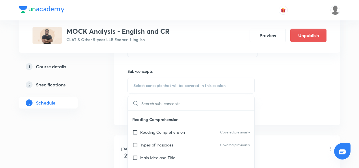
click at [167, 130] on p "Reading Comprehension" at bounding box center [162, 132] width 45 height 6
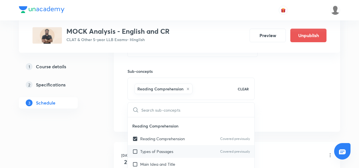
click at [161, 152] on p "Types of Passages" at bounding box center [156, 151] width 33 height 6
checkbox input "true"
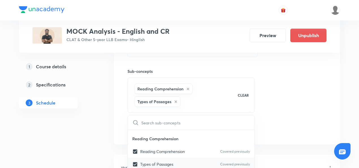
click at [161, 152] on p "Reading Comprehension" at bounding box center [162, 151] width 45 height 6
checkbox input "false"
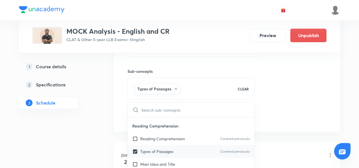
click at [160, 149] on p "Types of Passages" at bounding box center [156, 151] width 33 height 6
checkbox input "false"
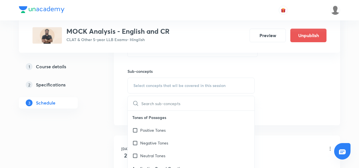
scroll to position [534, 0]
click at [150, 131] on p "Positive Tones" at bounding box center [152, 130] width 25 height 6
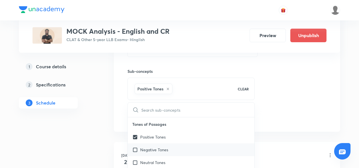
click at [150, 148] on p "Negative Tones" at bounding box center [154, 150] width 28 height 6
checkbox input "true"
click at [150, 159] on p "Neutral Tones" at bounding box center [152, 162] width 25 height 6
checkbox input "true"
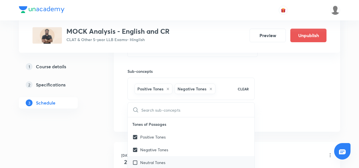
checkbox input "true"
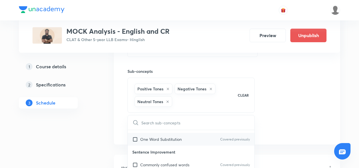
scroll to position [673, 0]
click at [278, 103] on div "Session 21 Live class Quiz Recorded classes Session title 19/99 CLAT MOCK - ENG…" at bounding box center [227, 29] width 199 height 212
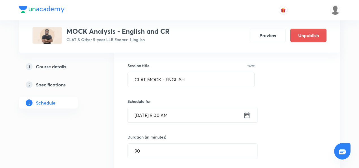
scroll to position [142, 0]
click at [160, 119] on input "Sept 10, 2025, 9:00 AM" at bounding box center [186, 116] width 116 height 14
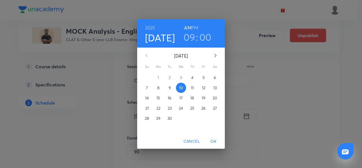
click at [196, 86] on span "11" at bounding box center [192, 88] width 10 height 6
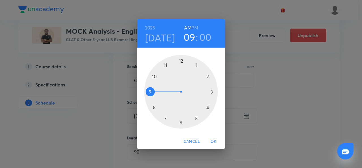
click at [211, 141] on span "OK" at bounding box center [214, 141] width 14 height 7
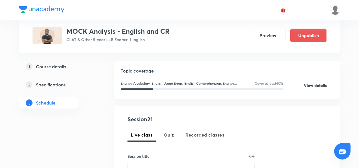
scroll to position [60, 0]
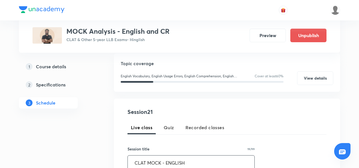
click at [160, 162] on input "CLAT MOCK - ENGLISH" at bounding box center [191, 162] width 127 height 14
paste input "CLAT MOCK - ENGLISH"
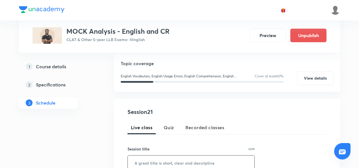
type input "CLAT MOCK - ENGLISH"
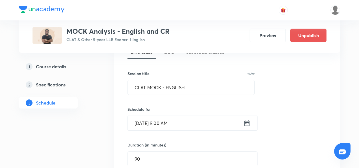
click at [136, 127] on input "Sept 11, 2025, 9:00 AM" at bounding box center [186, 123] width 116 height 14
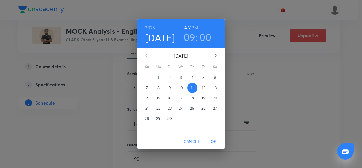
click at [182, 88] on p "10" at bounding box center [181, 88] width 4 height 6
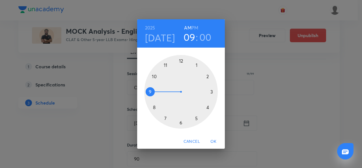
click at [215, 141] on span "OK" at bounding box center [214, 141] width 14 height 7
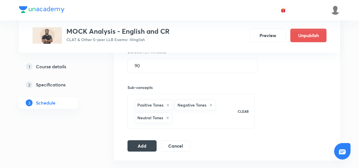
scroll to position [229, 0]
click at [136, 146] on button "Add" at bounding box center [142, 144] width 29 height 11
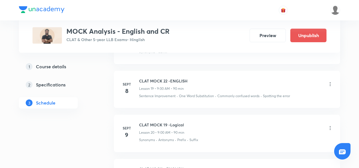
scroll to position [1100, 0]
click at [332, 82] on icon at bounding box center [331, 85] width 6 height 6
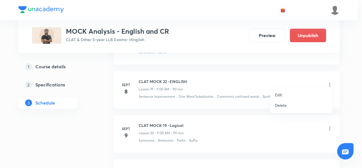
click at [284, 94] on li "Edit" at bounding box center [302, 94] width 62 height 10
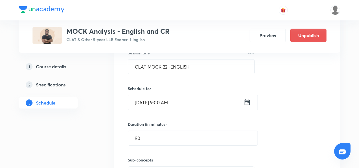
scroll to position [944, 0]
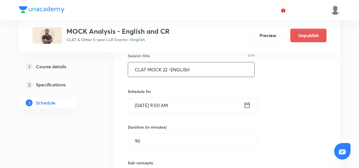
click at [166, 66] on input "CLAT MOCK 22 -ENGLISH" at bounding box center [191, 69] width 127 height 14
click at [168, 65] on input "CLAT MOCK 22 -ENGLISH" at bounding box center [191, 69] width 127 height 14
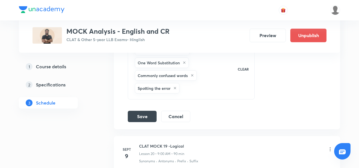
scroll to position [1074, 0]
type input "CLAT MOCK 19 -ENGLISH"
click at [146, 110] on button "Save" at bounding box center [142, 115] width 29 height 11
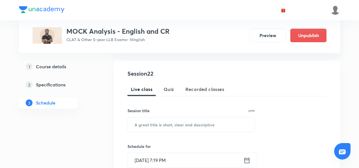
scroll to position [98, 0]
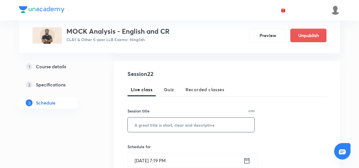
click at [146, 127] on input "text" at bounding box center [191, 124] width 127 height 14
paste input "CLAT MOCK - Logical"
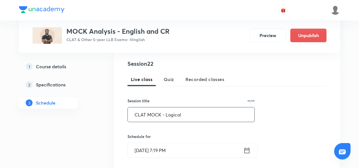
scroll to position [102, 0]
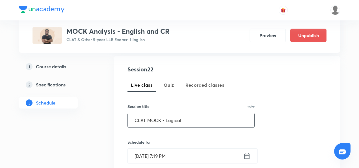
type input "CLAT MOCK - Logical"
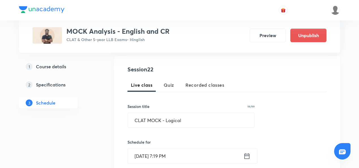
click at [148, 163] on div "Session 22 Live class Quiz Recorded classes Session title 19/99 CLAT MOCK - Log…" at bounding box center [227, 161] width 199 height 193
click at [148, 162] on input "[DATE] 7:19 PM" at bounding box center [186, 156] width 116 height 14
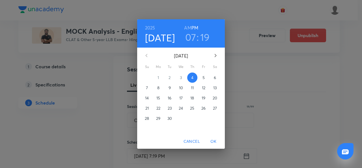
click at [193, 86] on p "11" at bounding box center [192, 88] width 3 height 6
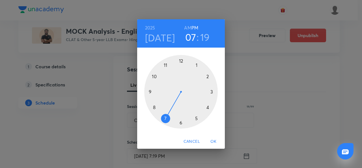
click at [190, 27] on h6 "AM" at bounding box center [187, 28] width 7 height 8
click at [150, 90] on div at bounding box center [181, 92] width 74 height 74
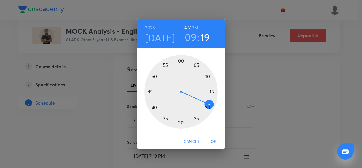
click at [181, 59] on div at bounding box center [181, 92] width 74 height 74
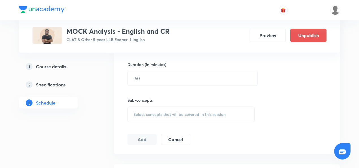
scroll to position [221, 0]
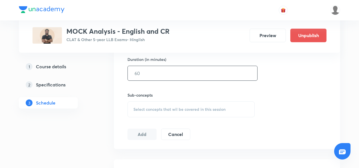
click at [139, 72] on input "text" at bounding box center [193, 73] width 130 height 14
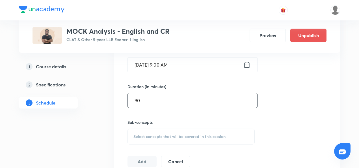
scroll to position [187, 0]
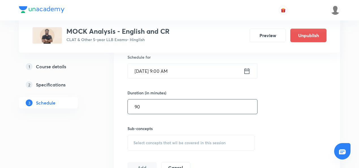
type input "90"
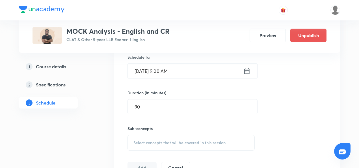
click at [145, 142] on span "Select concepts that wil be covered in this session" at bounding box center [180, 142] width 92 height 5
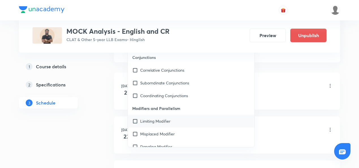
scroll to position [1235, 0]
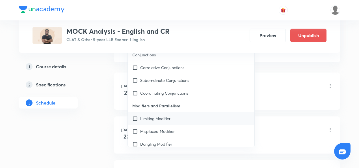
click at [135, 117] on input "checkbox" at bounding box center [136, 118] width 8 height 6
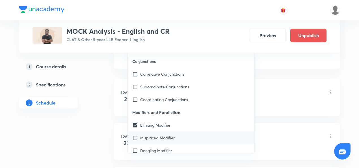
click at [135, 131] on div "Misplaced Modifier" at bounding box center [191, 137] width 127 height 13
checkbox input "true"
click at [135, 147] on input "checkbox" at bounding box center [136, 150] width 8 height 6
checkbox input "true"
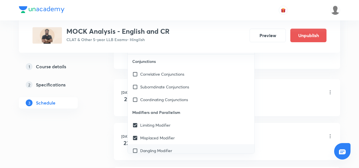
checkbox input "true"
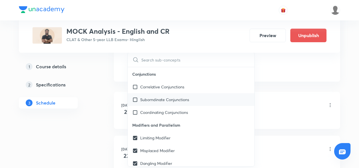
scroll to position [1241, 0]
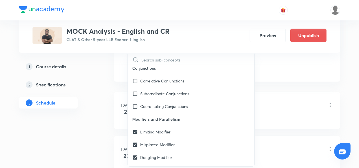
click at [266, 95] on li "[DATE] Mock 13 Analysis - English Langauge section Lesson 1 • 9:00 AM • 90 min …" at bounding box center [227, 110] width 226 height 37
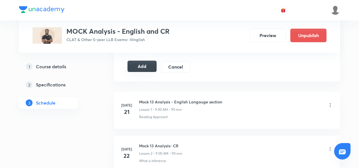
click at [138, 66] on button "Add" at bounding box center [142, 66] width 29 height 11
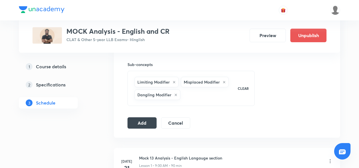
scroll to position [251, 0]
click at [139, 119] on button "Add" at bounding box center [142, 122] width 29 height 11
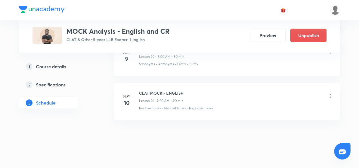
scroll to position [1191, 0]
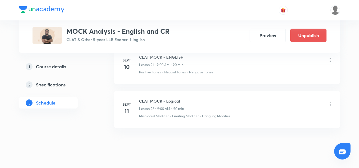
scroll to position [1213, 0]
